Goal: Task Accomplishment & Management: Manage account settings

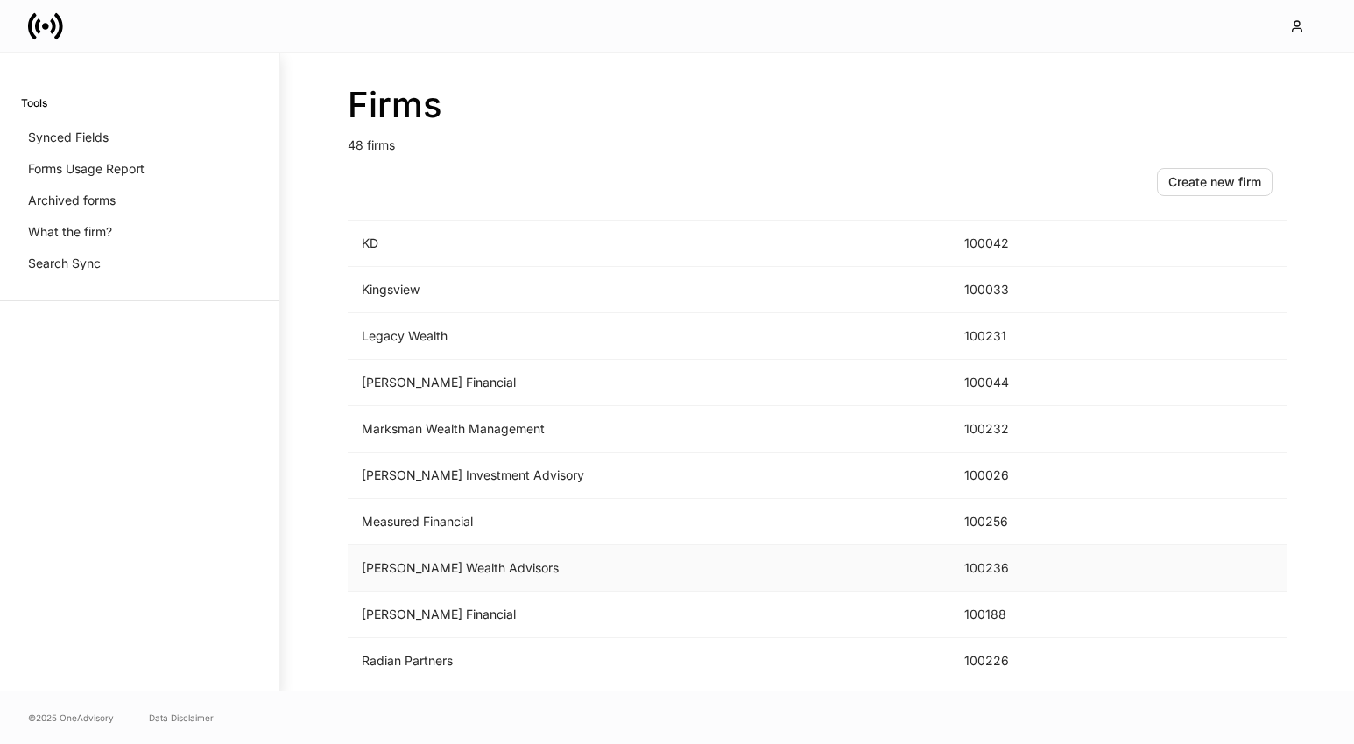
scroll to position [1808, 0]
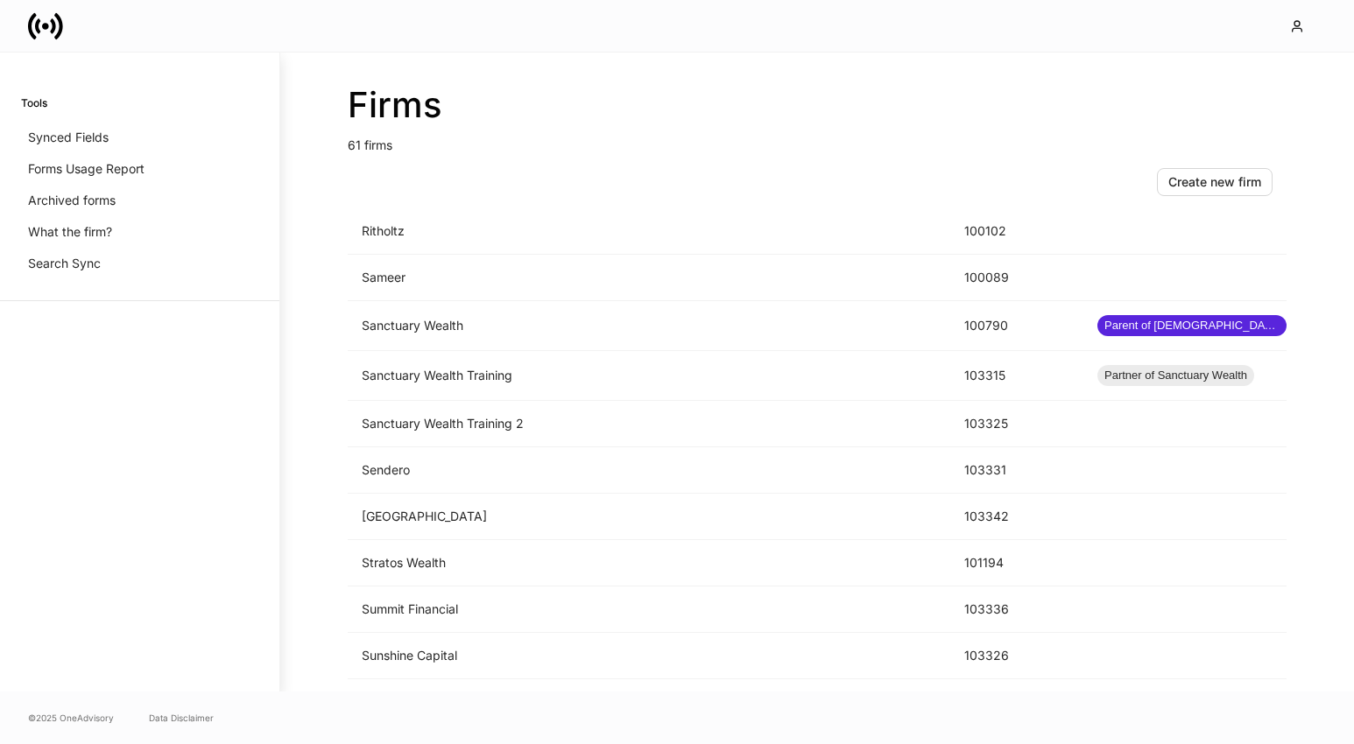
scroll to position [2318, 0]
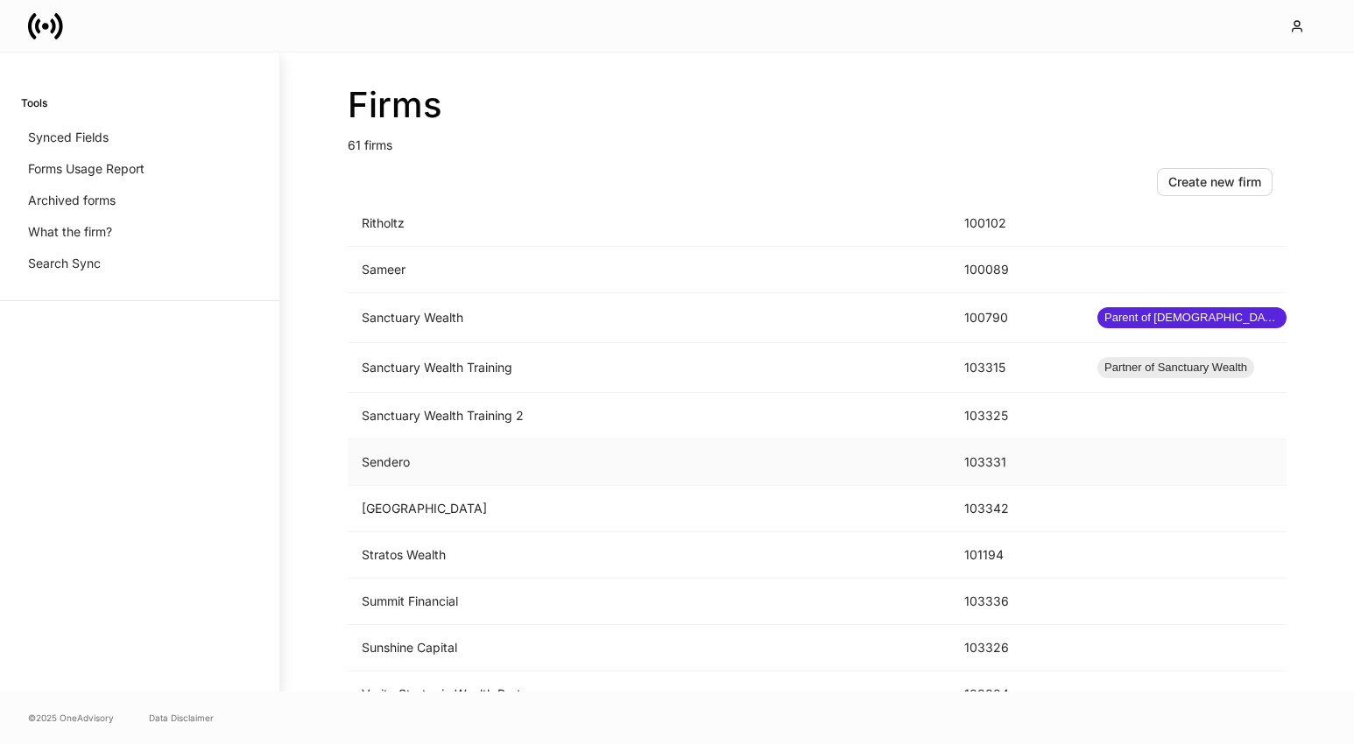
click at [485, 462] on td "Sendero" at bounding box center [649, 463] width 602 height 46
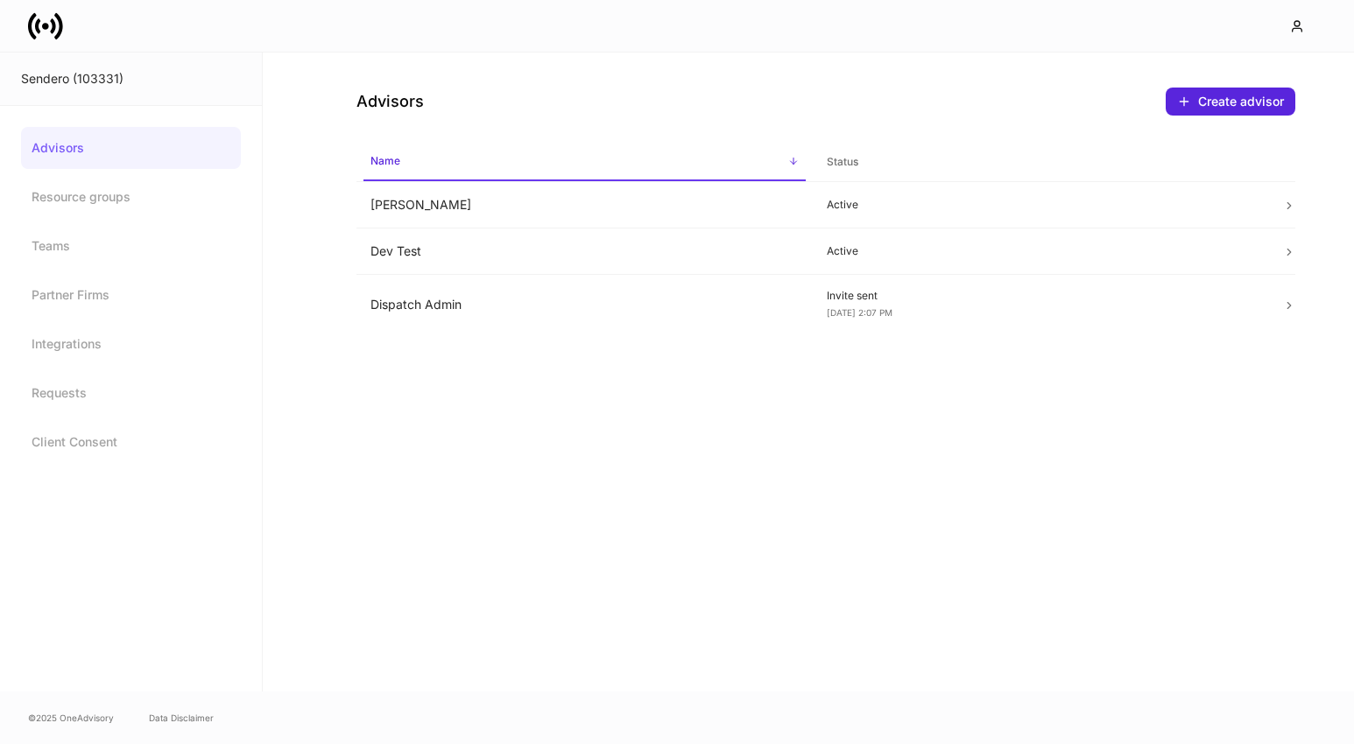
click at [46, 38] on icon at bounding box center [45, 26] width 35 height 35
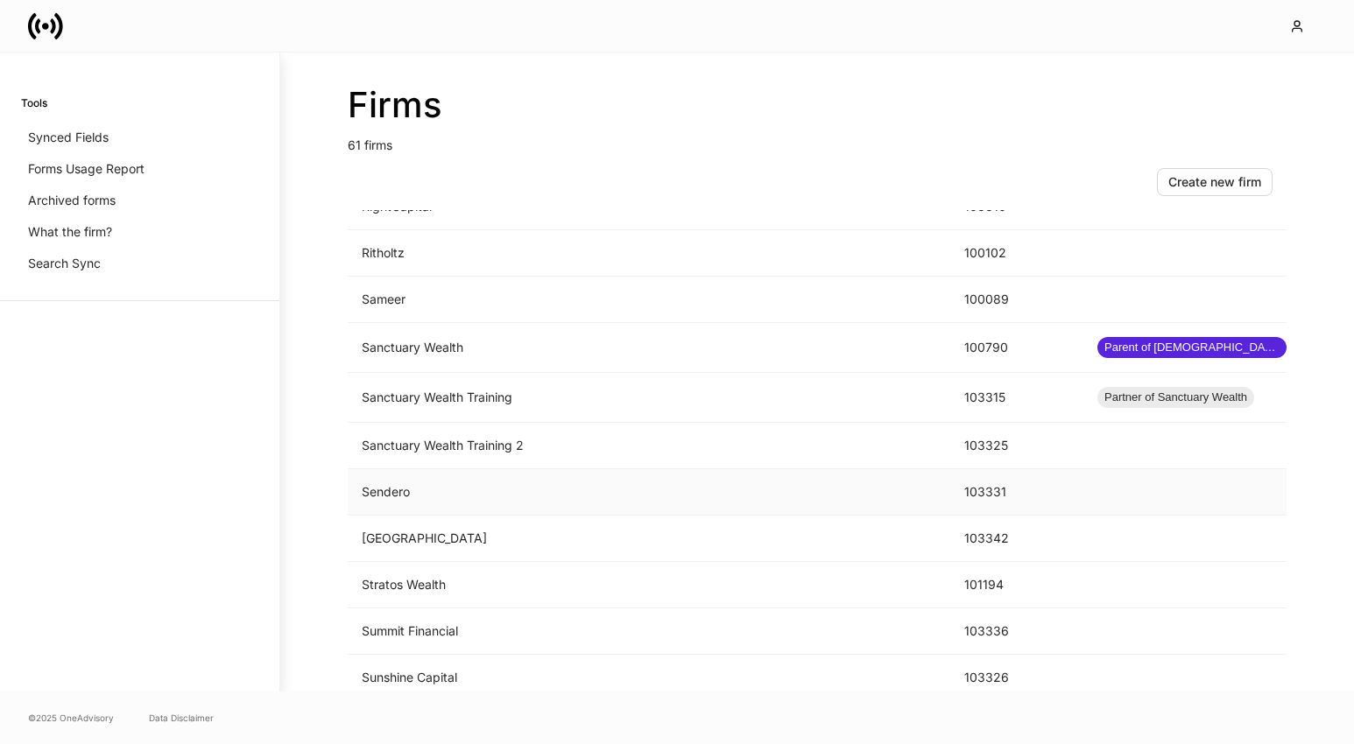
scroll to position [2436, 0]
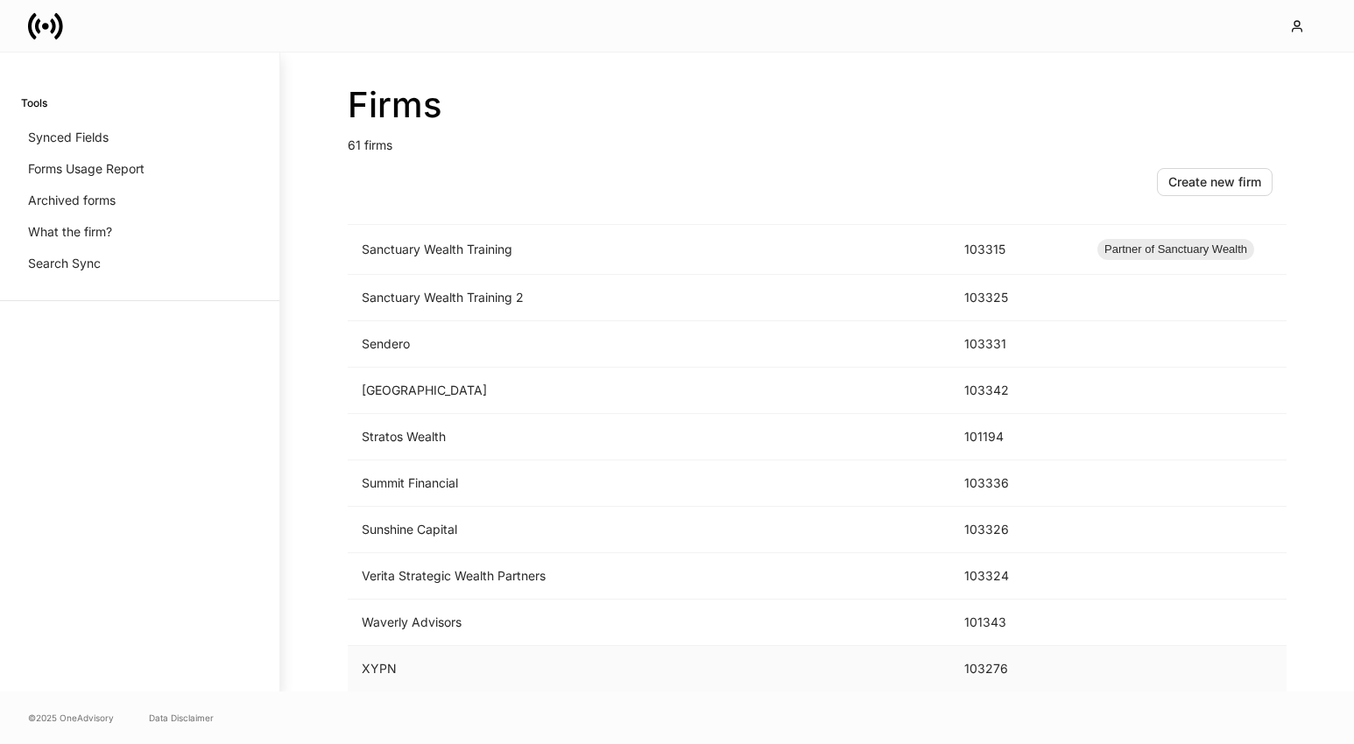
click at [568, 653] on td "XYPN" at bounding box center [649, 669] width 602 height 46
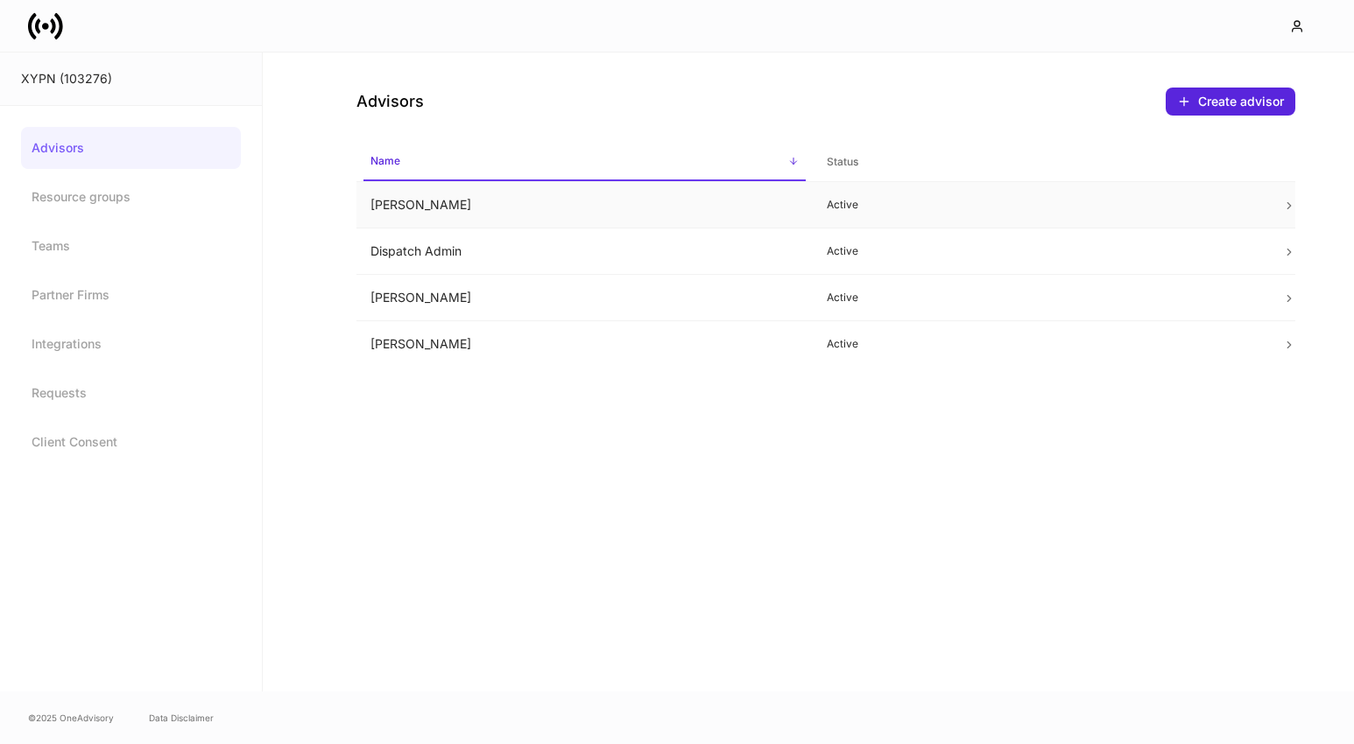
click at [513, 205] on td "Cherry Phan" at bounding box center [584, 205] width 456 height 46
click at [478, 254] on td "Dispatch Admin" at bounding box center [584, 252] width 456 height 46
click at [468, 295] on td "Jeff Snodgrass" at bounding box center [584, 298] width 456 height 46
click at [424, 349] on td "Taylor Deardorff" at bounding box center [584, 344] width 456 height 46
click at [452, 205] on td "Cherry Phan" at bounding box center [584, 205] width 456 height 46
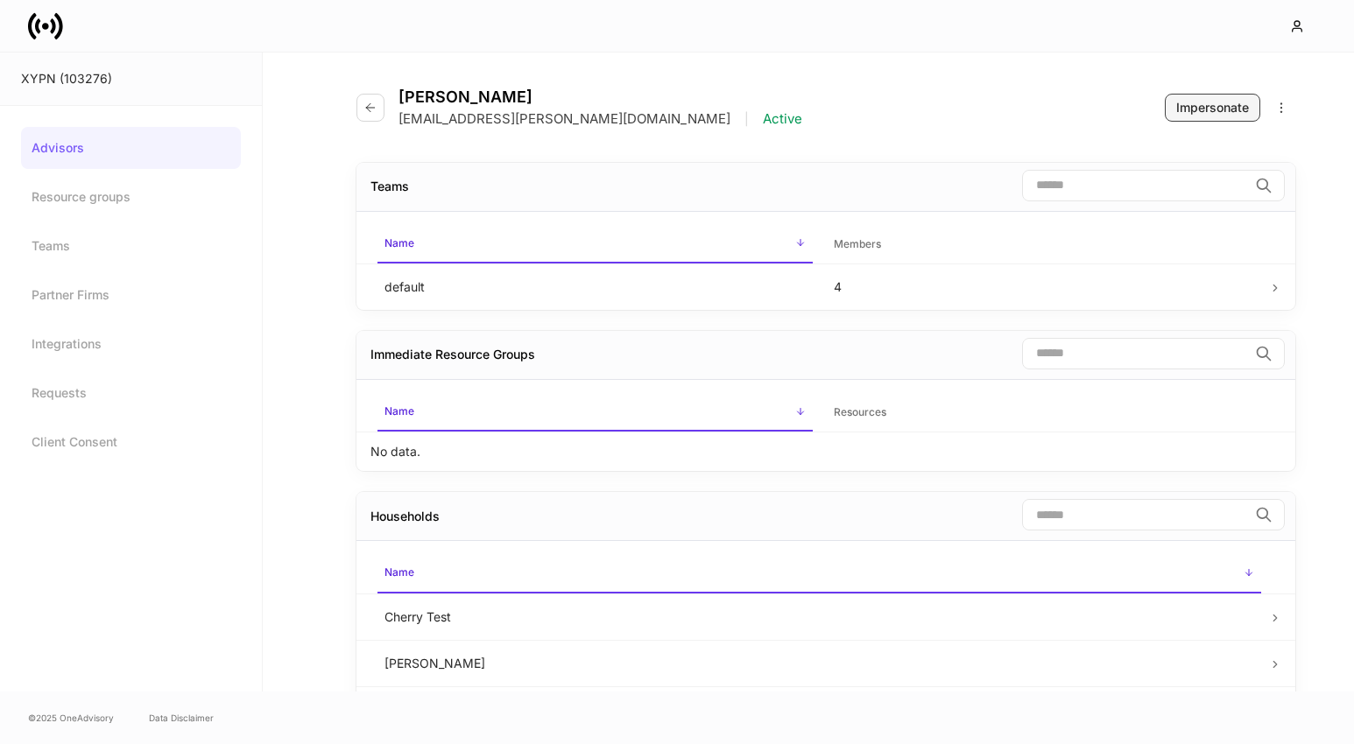
click at [1185, 100] on div "Impersonate" at bounding box center [1212, 108] width 73 height 18
